Goal: Task Accomplishment & Management: Use online tool/utility

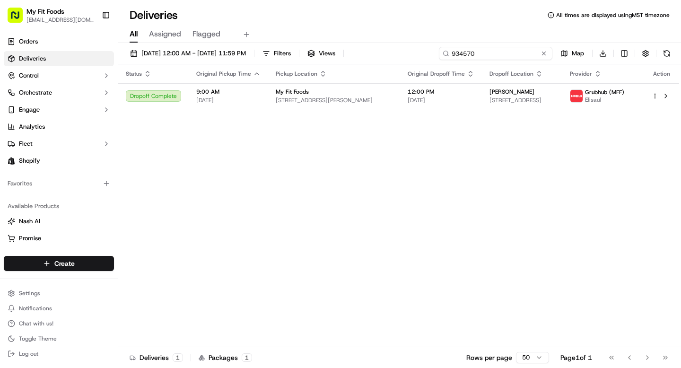
click at [510, 52] on input "934570" at bounding box center [496, 53] width 114 height 13
paste input "48203"
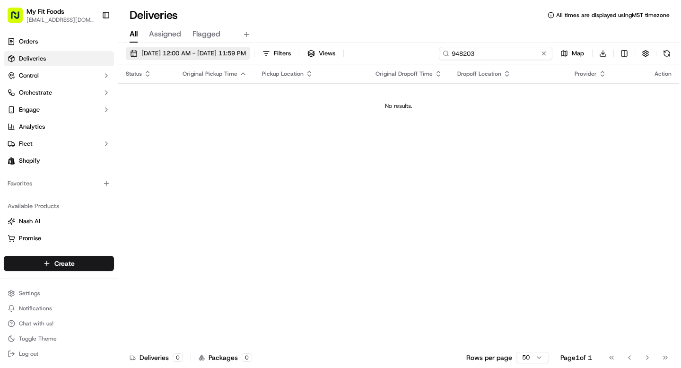
type input "948203"
click at [162, 50] on span "09/23/2025 12:00 AM - 09/23/2025 11:59 PM" at bounding box center [194, 53] width 105 height 9
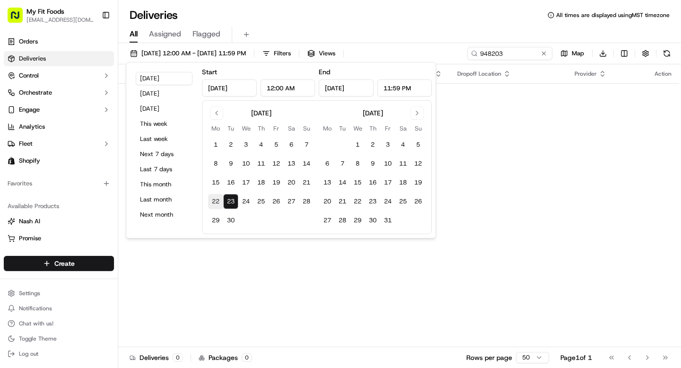
click at [217, 200] on button "22" at bounding box center [215, 201] width 15 height 15
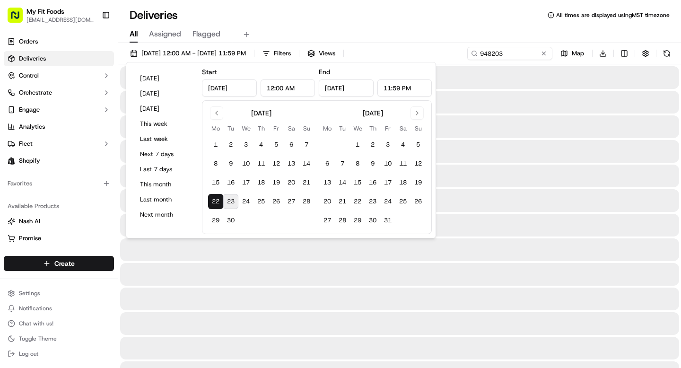
type input "Sep 22, 2025"
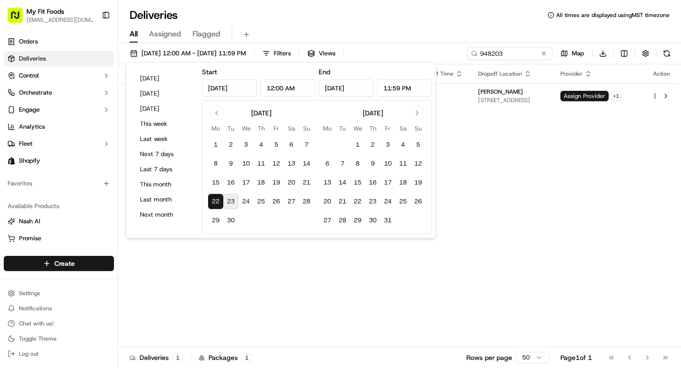
click at [232, 202] on button "23" at bounding box center [230, 201] width 15 height 15
type input "Sep 23, 2025"
click at [585, 112] on div "Status Original Pickup Time Pickup Location Original Dropoff Time Dropoff Locat…" at bounding box center [398, 205] width 561 height 283
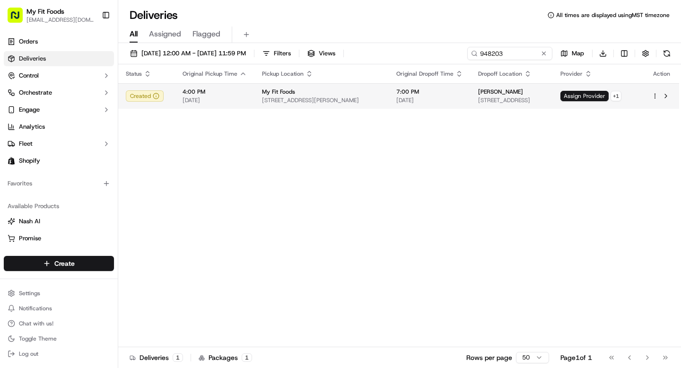
click at [653, 97] on html "My Fit Foods support@myfitfoods.com Toggle Sidebar Orders Deliveries Control Or…" at bounding box center [340, 184] width 681 height 368
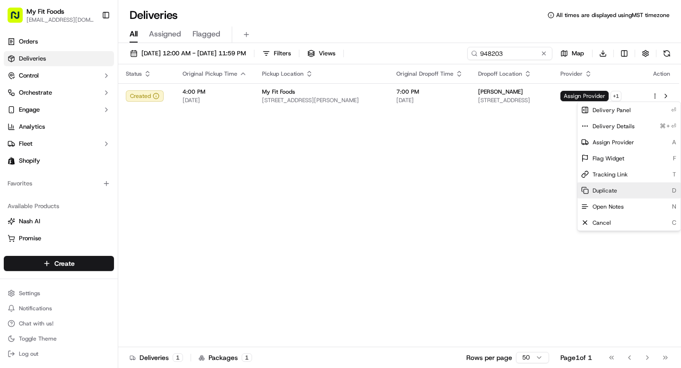
click at [611, 189] on span "Duplicate" at bounding box center [605, 191] width 25 height 8
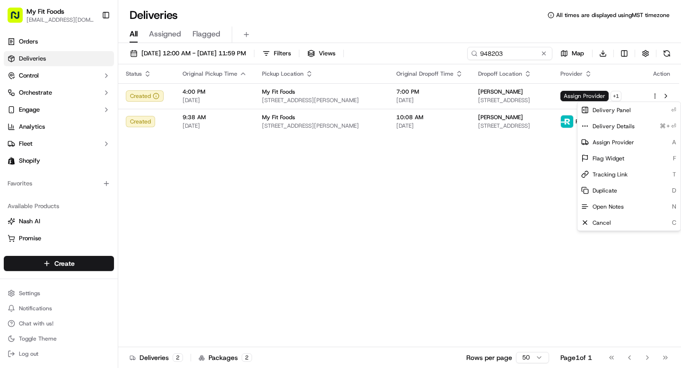
click at [410, 195] on html "My Fit Foods support@myfitfoods.com Toggle Sidebar Orders Deliveries Control Or…" at bounding box center [340, 184] width 681 height 368
click at [655, 93] on html "My Fit Foods support@myfitfoods.com Toggle Sidebar Orders Deliveries Control Or…" at bounding box center [340, 184] width 681 height 368
click at [614, 222] on div "Cancel C" at bounding box center [629, 222] width 103 height 16
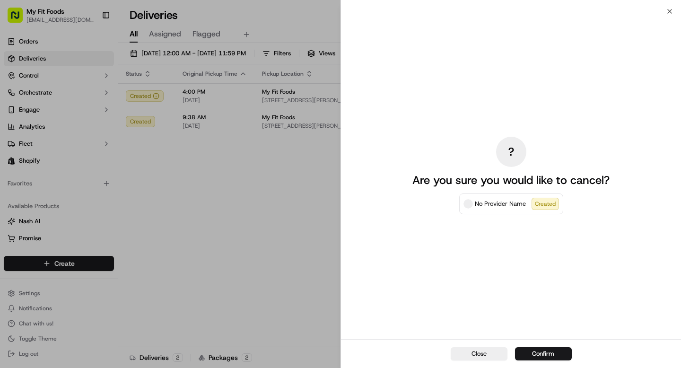
click at [552, 346] on div "Close Confirm" at bounding box center [511, 353] width 340 height 29
click at [552, 347] on div "Close Confirm" at bounding box center [511, 353] width 340 height 29
click at [550, 350] on button "Confirm" at bounding box center [543, 353] width 57 height 13
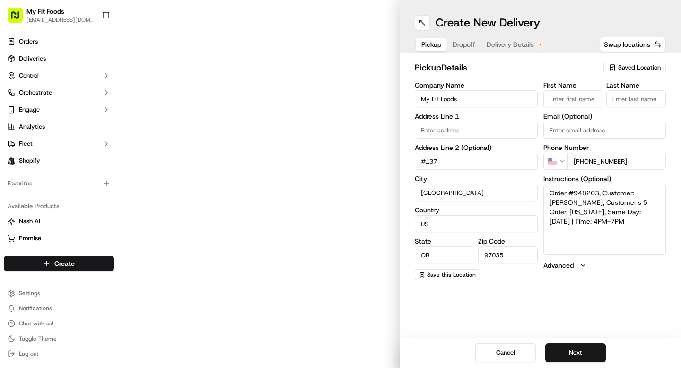
type input "[STREET_ADDRESS][PERSON_NAME]"
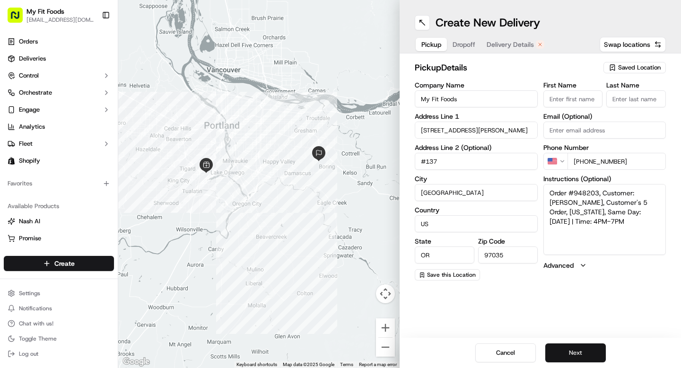
click at [565, 357] on button "Next" at bounding box center [576, 353] width 61 height 19
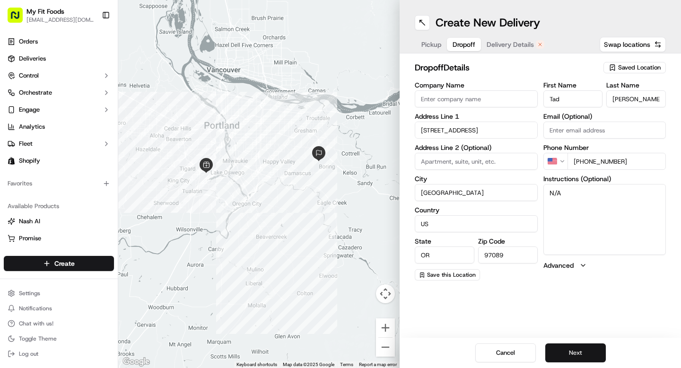
click at [565, 356] on button "Next" at bounding box center [576, 353] width 61 height 19
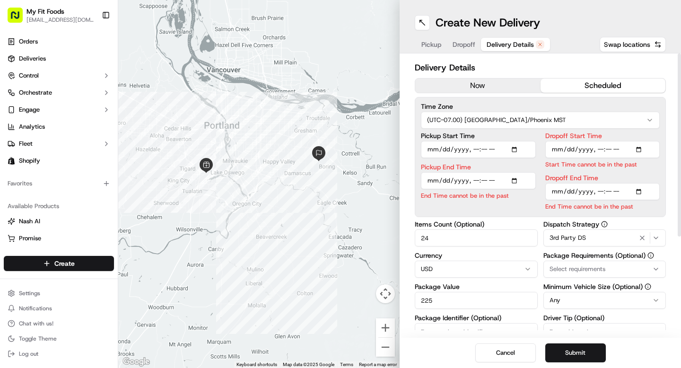
click at [486, 83] on button "now" at bounding box center [478, 86] width 125 height 14
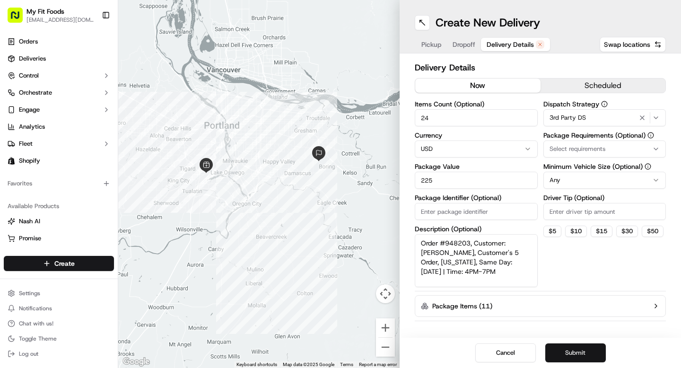
click at [593, 358] on button "Submit" at bounding box center [576, 353] width 61 height 19
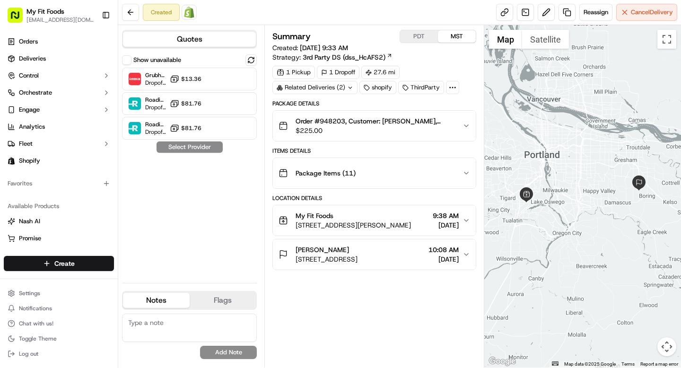
click at [469, 126] on icon "button" at bounding box center [467, 126] width 8 height 8
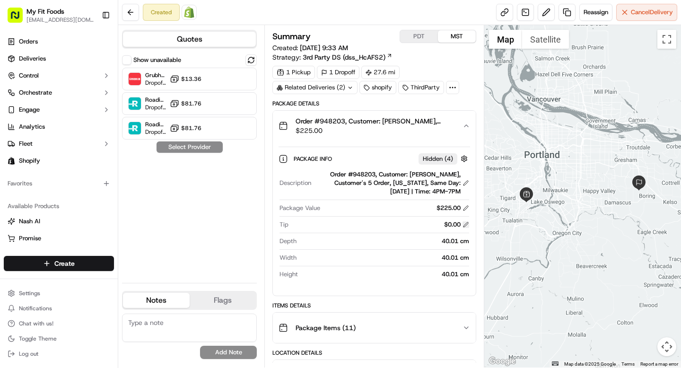
click at [468, 226] on button at bounding box center [466, 224] width 7 height 7
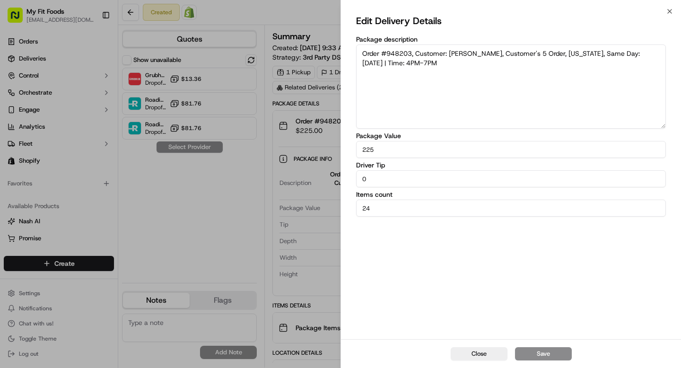
click at [397, 172] on input "0" at bounding box center [511, 178] width 310 height 17
drag, startPoint x: 390, startPoint y: 176, endPoint x: 327, endPoint y: 176, distance: 62.9
click at [329, 176] on body "My Fit Foods support@myfitfoods.com Toggle Sidebar Orders Deliveries Control Or…" at bounding box center [340, 184] width 681 height 368
type input "10"
click at [525, 349] on button "Save" at bounding box center [543, 353] width 57 height 13
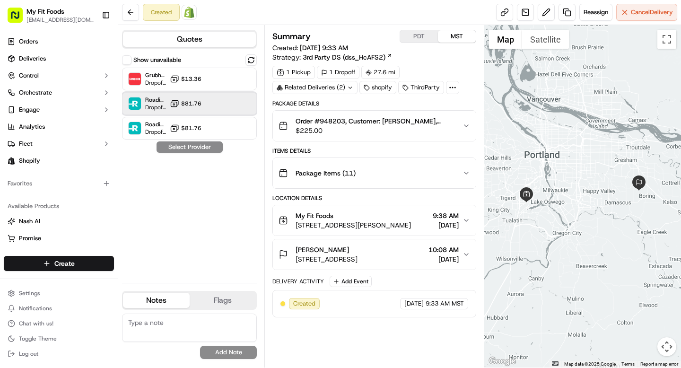
click at [215, 101] on div "Roadie (Routed) Dropoff ETA - $81.76" at bounding box center [189, 103] width 135 height 23
click at [193, 148] on button "Assign Provider" at bounding box center [189, 147] width 67 height 11
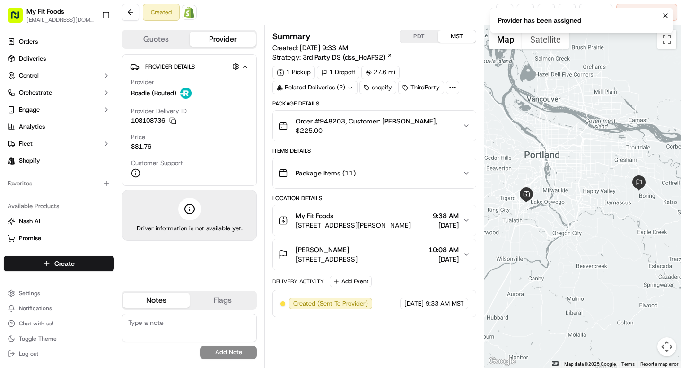
click at [410, 13] on div "Created Open Order in Shopify Reassign Cancel Delivery" at bounding box center [399, 12] width 563 height 25
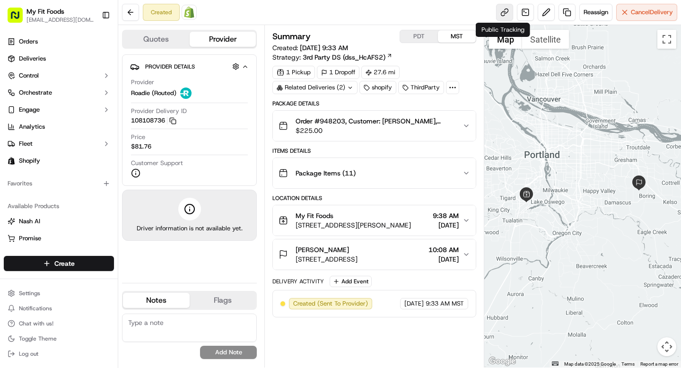
click at [501, 15] on link at bounding box center [504, 12] width 17 height 17
